Goal: Information Seeking & Learning: Learn about a topic

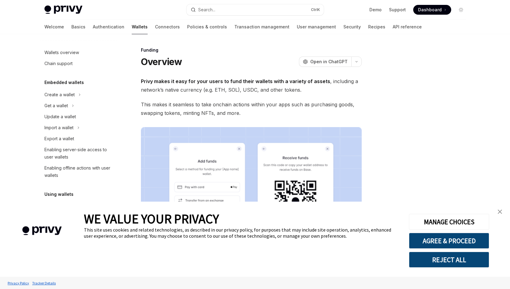
scroll to position [142, 0]
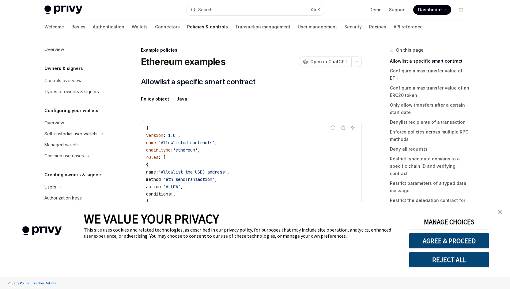
scroll to position [174, 0]
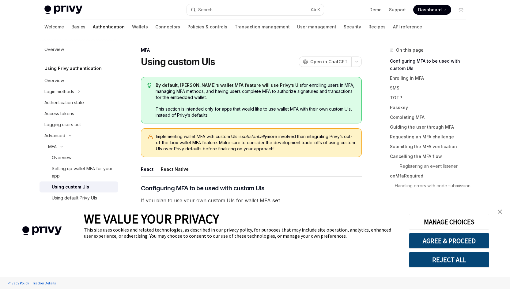
type textarea "*"
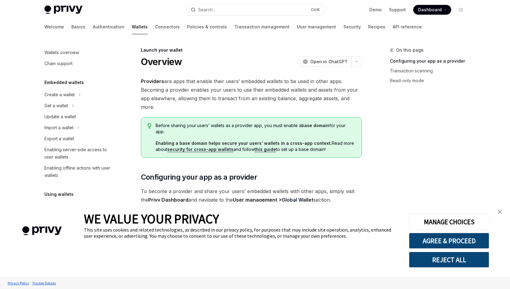
scroll to position [258, 0]
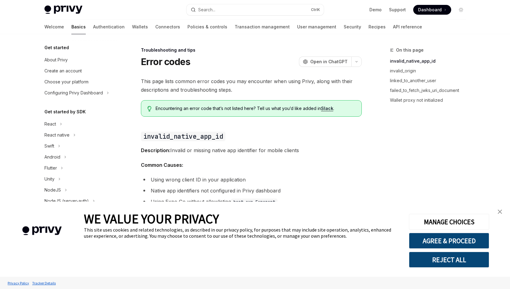
scroll to position [58, 0]
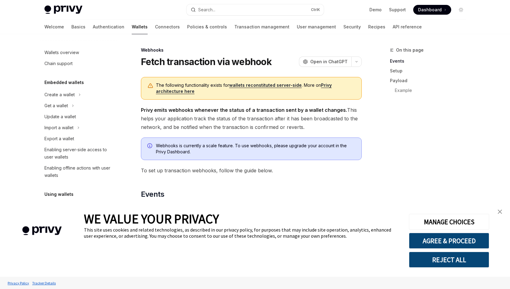
scroll to position [229, 0]
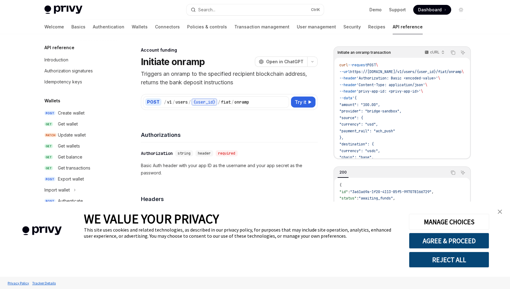
scroll to position [174, 0]
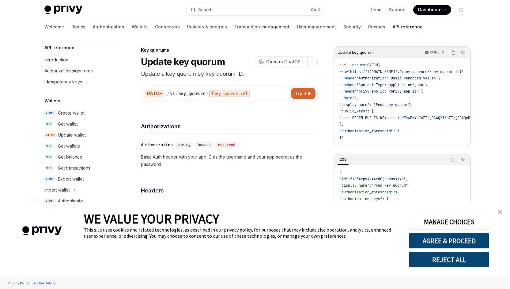
scroll to position [354, 0]
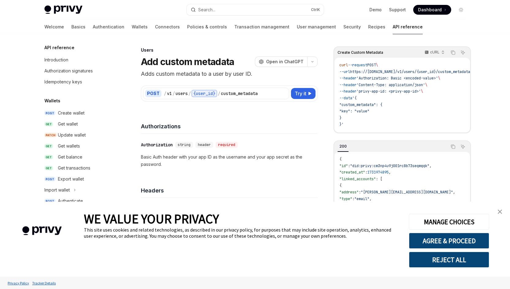
scroll to position [354, 0]
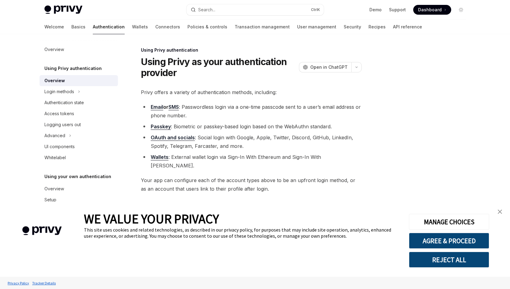
type textarea "*"
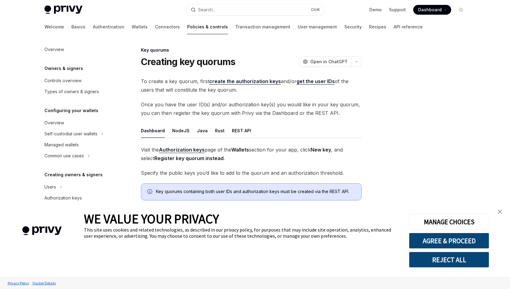
scroll to position [141, 0]
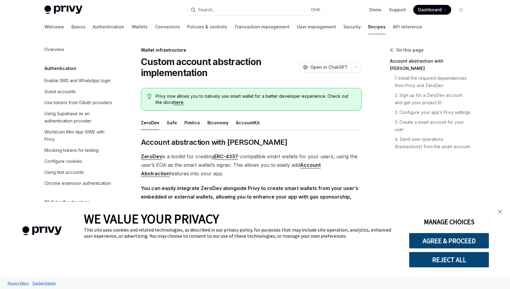
scroll to position [174, 0]
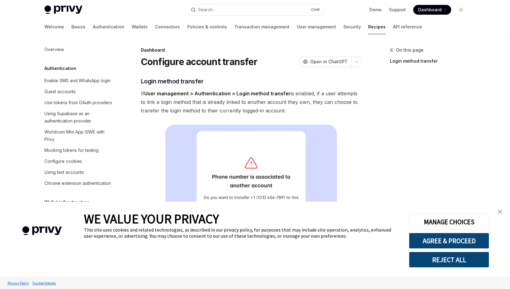
scroll to position [321, 0]
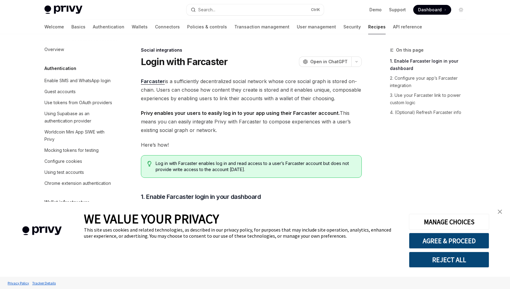
scroll to position [433, 0]
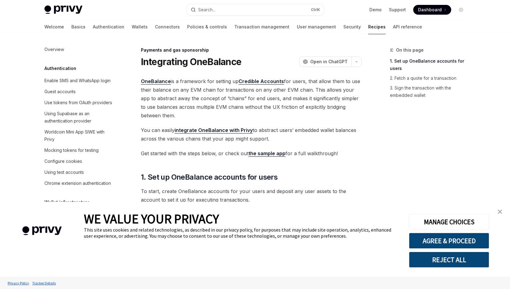
scroll to position [497, 0]
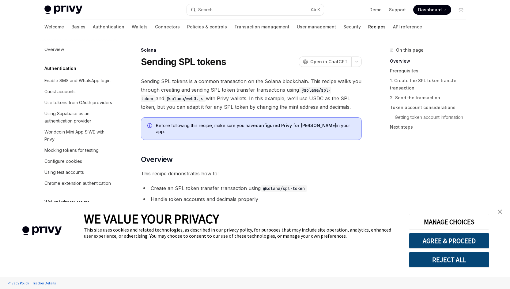
scroll to position [954, 0]
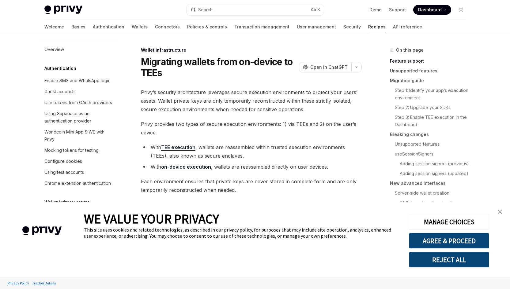
scroll to position [137, 0]
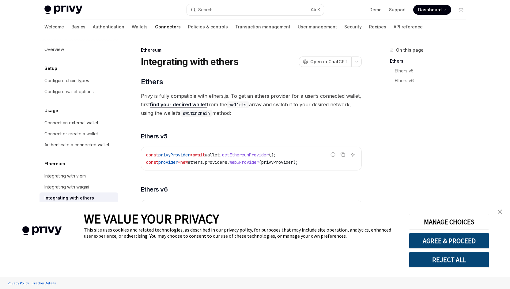
type textarea "*"
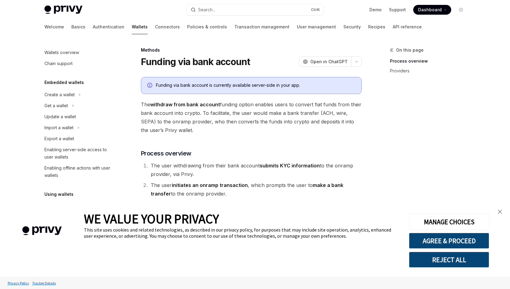
type textarea "*"
